Goal: Information Seeking & Learning: Learn about a topic

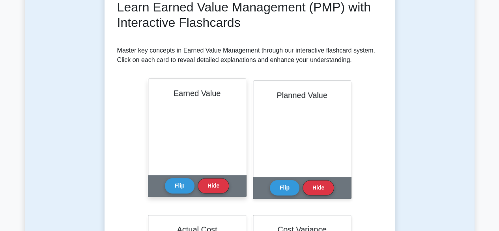
scroll to position [118, 0]
click at [178, 186] on button "Flip" at bounding box center [180, 185] width 30 height 15
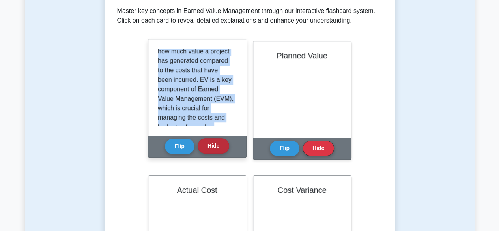
scroll to position [127, 0]
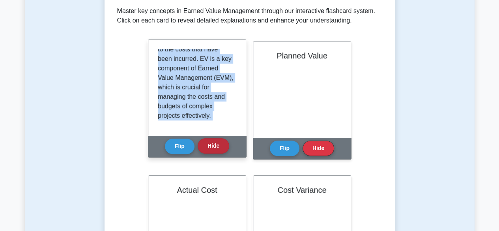
drag, startPoint x: 157, startPoint y: 54, endPoint x: 216, endPoint y: 141, distance: 104.6
click at [220, 147] on div "Earned Value Earned Value (EV) is a comprehensive metric used to measure a proj…" at bounding box center [197, 98] width 99 height 118
copy div "Earned Value (EV) is a comprehensive metric used to measure a project's health,…"
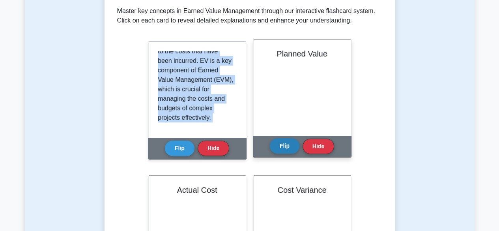
click at [284, 146] on button "Flip" at bounding box center [285, 145] width 30 height 15
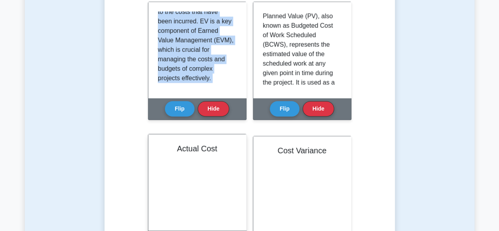
scroll to position [137, 0]
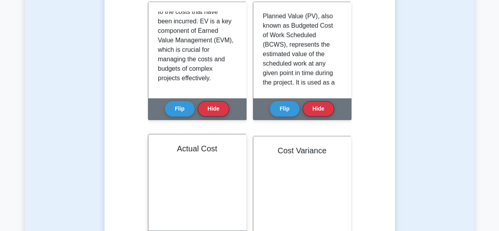
click at [200, 174] on div "Actual Cost" at bounding box center [197, 182] width 98 height 96
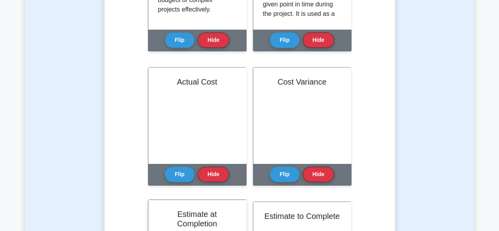
scroll to position [316, 0]
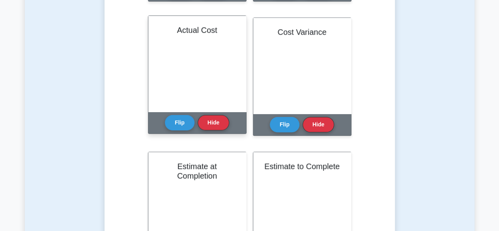
click at [180, 131] on div "Flip Hide" at bounding box center [197, 123] width 64 height 22
click at [179, 122] on button "Flip" at bounding box center [180, 121] width 30 height 15
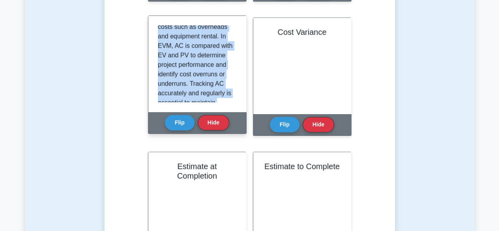
scroll to position [137, 0]
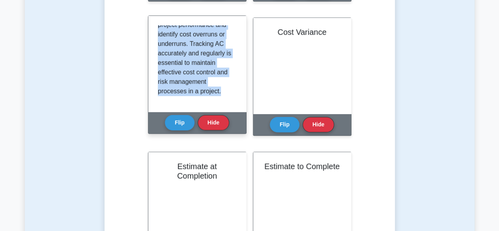
drag, startPoint x: 158, startPoint y: 30, endPoint x: 216, endPoint y: 97, distance: 88.7
click at [226, 104] on div "Actual Cost (AC), also known as Actual Cost of Work Performed (ACWP), is the to…" at bounding box center [197, 64] width 98 height 96
copy p "Actual Cost (AC), also known as Actual Cost of Work Performed (ACWP), is the to…"
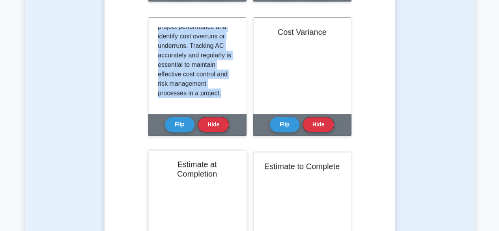
scroll to position [79, 0]
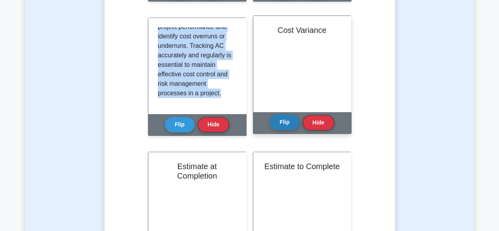
click at [281, 121] on button "Flip" at bounding box center [285, 121] width 30 height 15
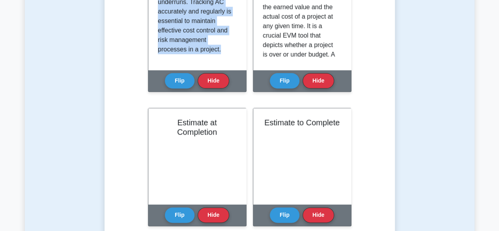
scroll to position [434, 0]
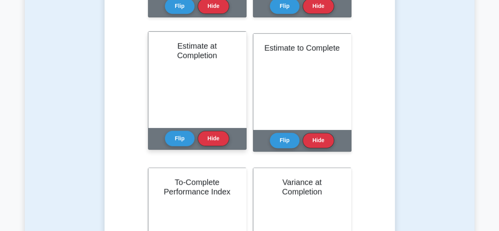
drag, startPoint x: 183, startPoint y: 139, endPoint x: 192, endPoint y: 126, distance: 15.0
click at [183, 139] on button "Flip" at bounding box center [180, 138] width 30 height 15
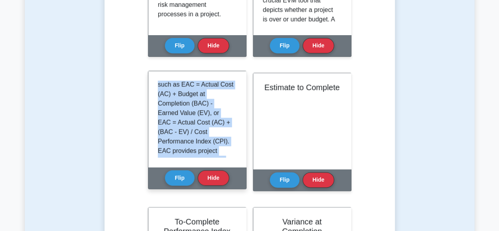
scroll to position [203, 0]
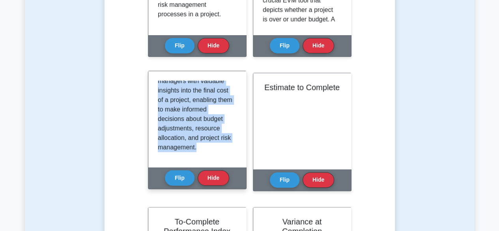
drag, startPoint x: 158, startPoint y: 85, endPoint x: 218, endPoint y: 156, distance: 93.0
click at [224, 165] on div "Estimate at Completion (EAC) is a projection of the total cost of a project at …" at bounding box center [197, 119] width 98 height 96
copy p "Estimate at Completion (EAC) is a projection of the total cost of a project at …"
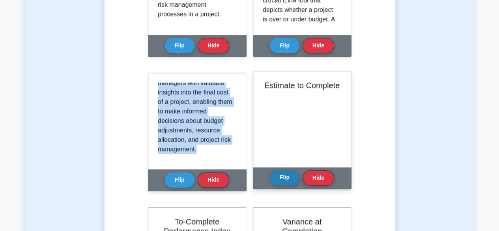
click at [285, 176] on button "Flip" at bounding box center [285, 177] width 30 height 15
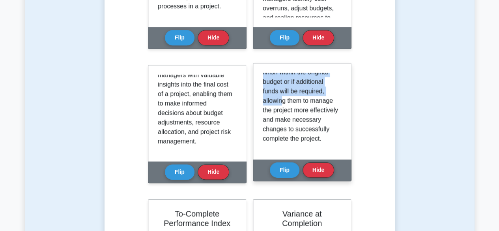
scroll to position [400, 0]
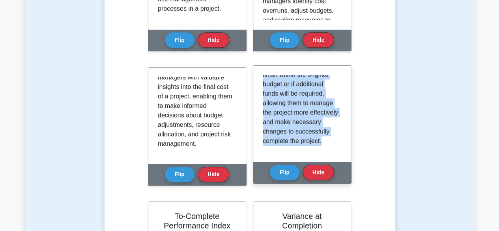
drag, startPoint x: 264, startPoint y: 203, endPoint x: 298, endPoint y: 143, distance: 69.3
copy p "Estimate to Complete (ETC) is a concept used to forecast the cost required to c…"
click at [305, 146] on div "Estimate to Complete (ETC) is a concept used to forecast the cost required to c…" at bounding box center [302, 113] width 79 height 77
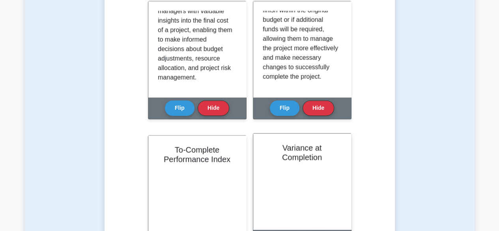
scroll to position [519, 0]
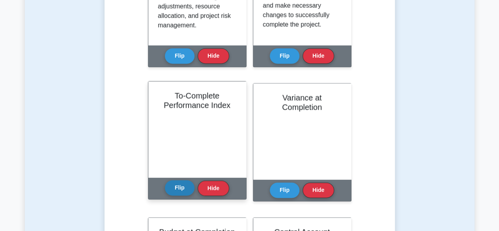
click at [178, 187] on button "Flip" at bounding box center [180, 187] width 30 height 15
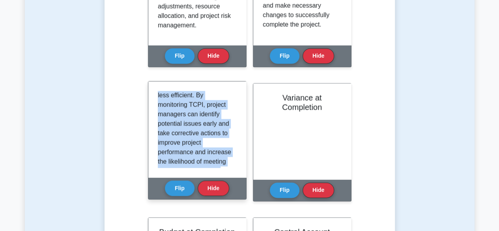
scroll to position [251, 0]
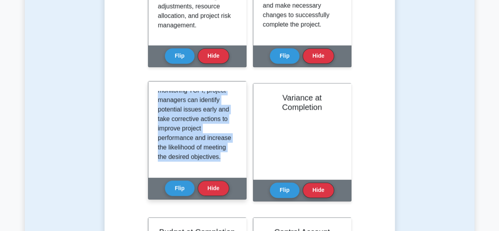
drag, startPoint x: 158, startPoint y: 95, endPoint x: 232, endPoint y: 169, distance: 105.2
click at [232, 169] on div "To-Complete Performance Index (TCPI) is an EVM metric that helps project manage…" at bounding box center [197, 129] width 98 height 96
copy p "To-Complete Performance Index (TCPI) is an EVM metric that helps project manage…"
click at [208, 188] on button "Hide" at bounding box center [214, 187] width 32 height 15
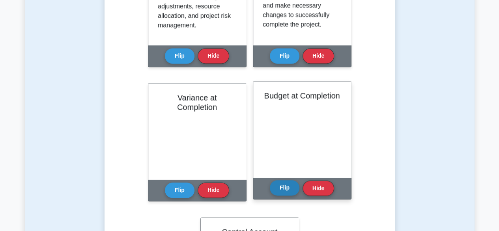
click at [285, 186] on button "Flip" at bounding box center [285, 187] width 30 height 15
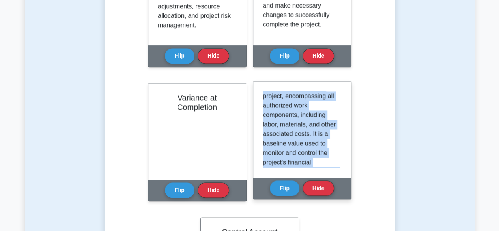
scroll to position [175, 0]
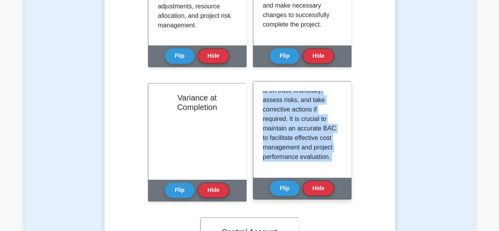
drag, startPoint x: 263, startPoint y: 96, endPoint x: 320, endPoint y: 178, distance: 99.9
click at [320, 178] on div "Budget at Completion Flip Hide" at bounding box center [302, 140] width 99 height 118
copy div "Budget at Completion (BAC) represents the total approved budget for a project, …"
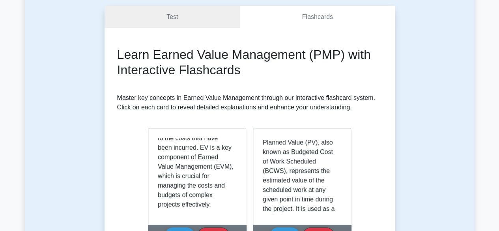
scroll to position [237, 0]
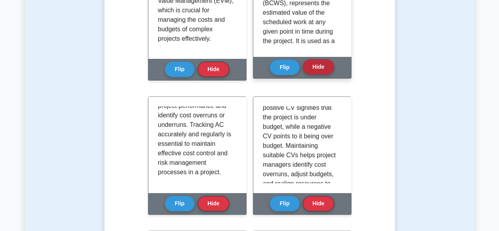
click at [318, 73] on button "Hide" at bounding box center [319, 66] width 32 height 15
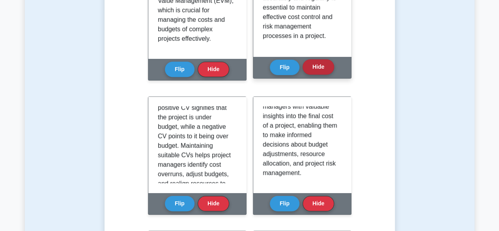
click at [321, 69] on button "Hide" at bounding box center [319, 66] width 32 height 15
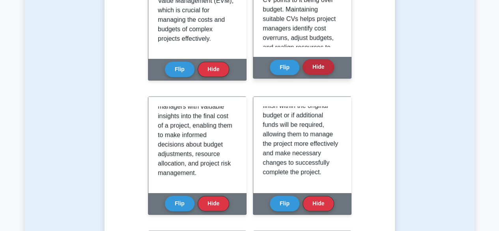
click at [317, 68] on button "Hide" at bounding box center [319, 66] width 32 height 15
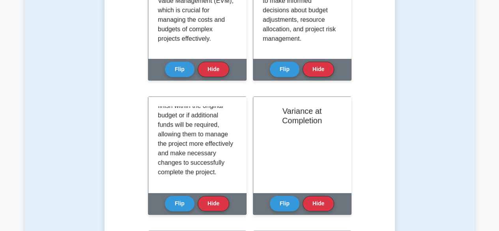
click at [317, 68] on button "Hide" at bounding box center [319, 69] width 32 height 15
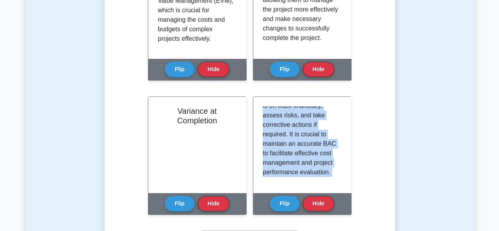
click at [317, 68] on button "Hide" at bounding box center [319, 69] width 32 height 15
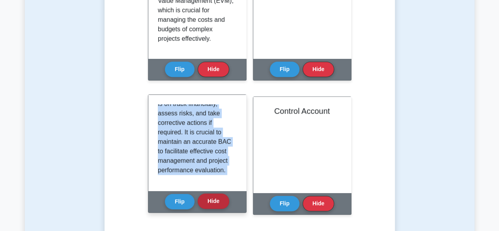
click at [223, 206] on button "Hide" at bounding box center [214, 200] width 32 height 15
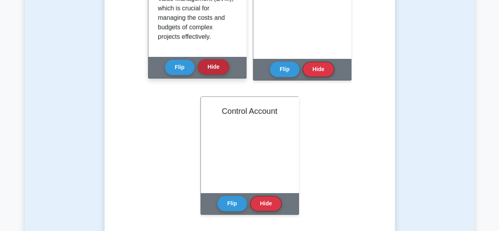
click at [214, 66] on button "Hide" at bounding box center [214, 66] width 32 height 15
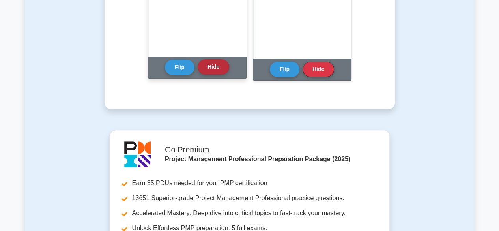
click at [216, 72] on button "Hide" at bounding box center [214, 66] width 32 height 15
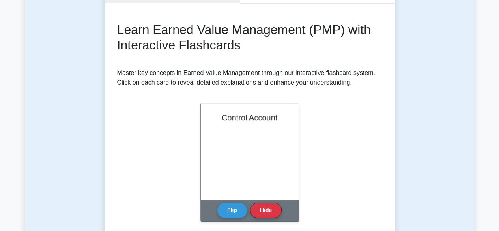
scroll to position [0, 0]
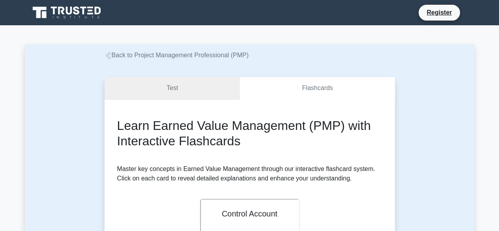
click at [165, 90] on link "Test" at bounding box center [173, 88] width 136 height 22
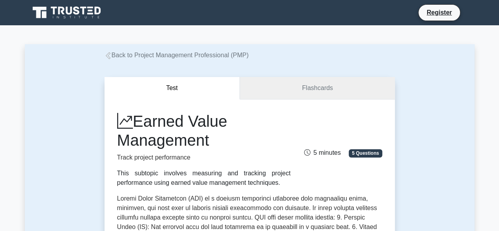
click at [315, 89] on link "Flashcards" at bounding box center [317, 88] width 155 height 22
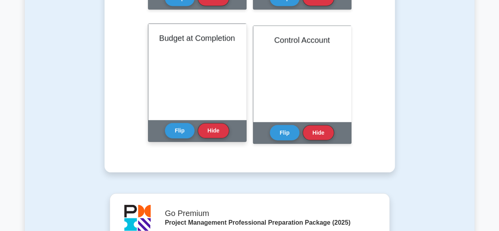
scroll to position [671, 0]
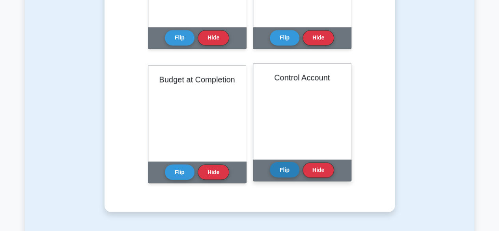
click at [284, 169] on button "Flip" at bounding box center [285, 169] width 30 height 15
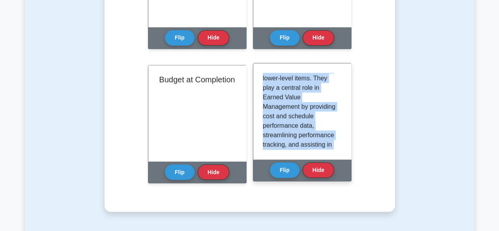
scroll to position [213, 0]
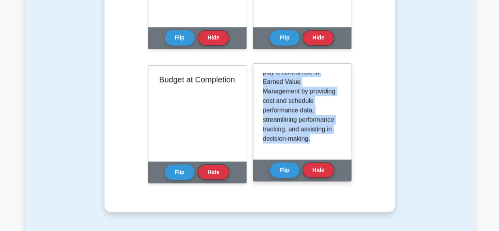
drag, startPoint x: 263, startPoint y: 77, endPoint x: 334, endPoint y: 154, distance: 105.3
click at [334, 154] on div "A Control Account (CA) is a management control point in a project where scope, …" at bounding box center [302, 111] width 98 height 96
copy p "A Control Account (CA) is a management control point in a project where scope, …"
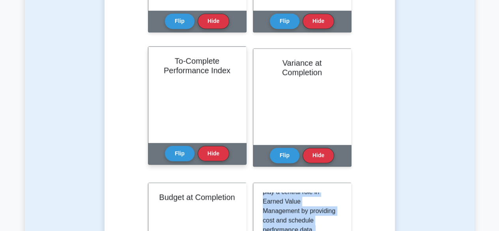
scroll to position [553, 0]
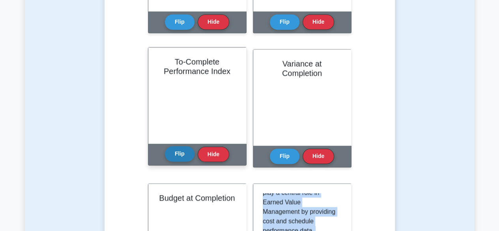
click at [182, 156] on button "Flip" at bounding box center [180, 153] width 30 height 15
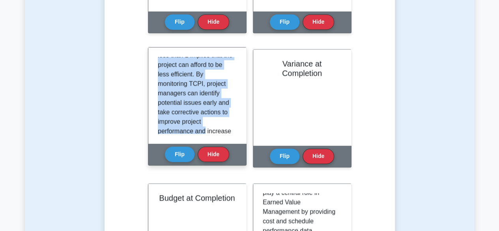
scroll to position [251, 0]
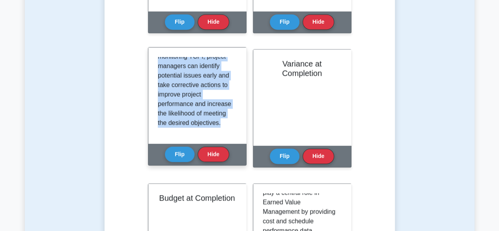
drag, startPoint x: 158, startPoint y: 60, endPoint x: 227, endPoint y: 133, distance: 101.1
click at [227, 133] on div "To-Complete Performance Index (TCPI) is an EVM metric that helps project manage…" at bounding box center [197, 95] width 79 height 77
copy p "To-Complete Performance Index (TCPI) is an EVM metric that helps project manage…"
